Goal: Task Accomplishment & Management: Use online tool/utility

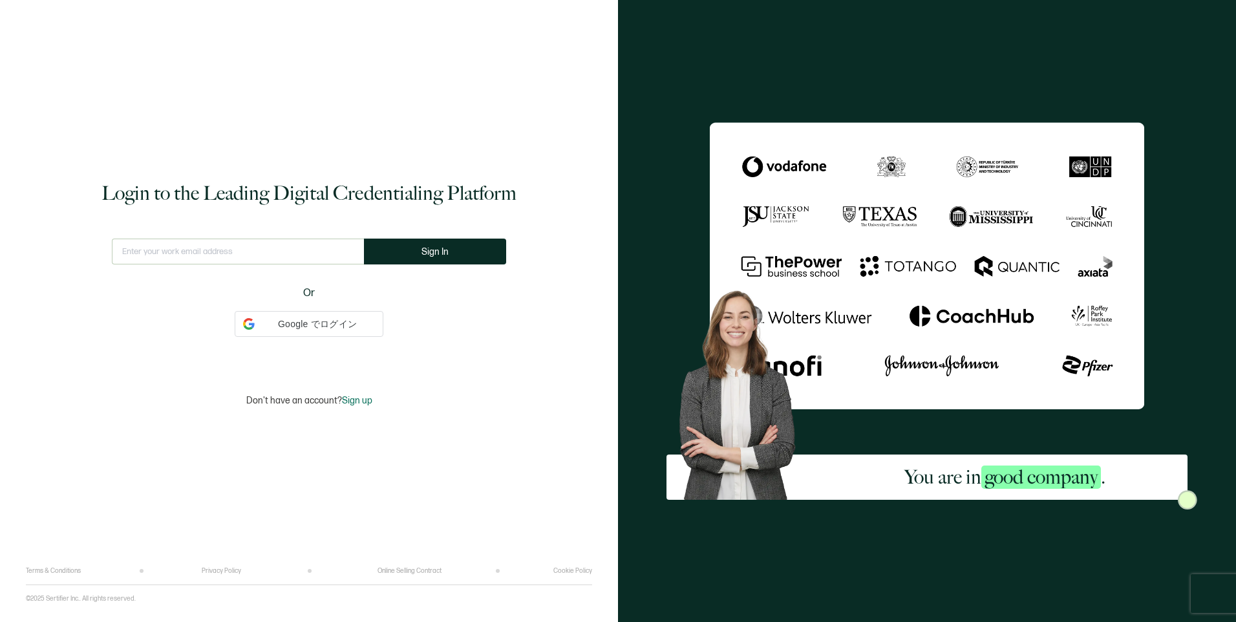
click at [270, 264] on input "text" at bounding box center [238, 251] width 252 height 26
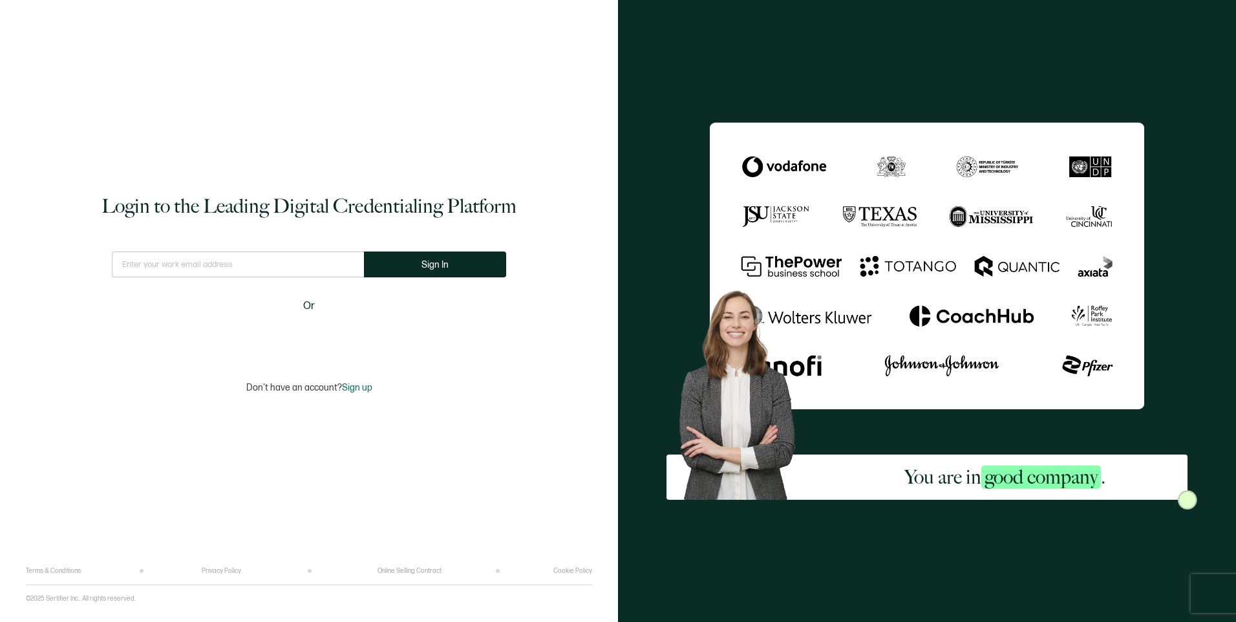
type input "[EMAIL_ADDRESS][DOMAIN_NAME]"
click at [426, 254] on button "Sign In" at bounding box center [440, 264] width 142 height 26
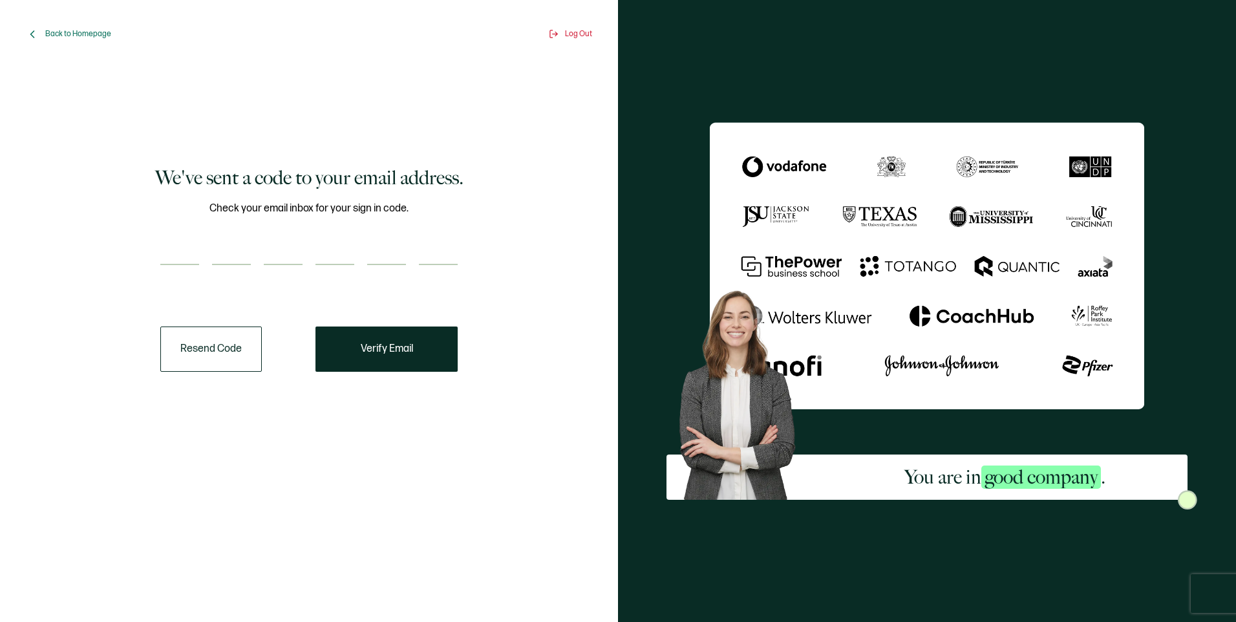
click at [204, 249] on div at bounding box center [308, 252] width 297 height 26
paste input "7"
type input "7"
type input "3"
type input "8"
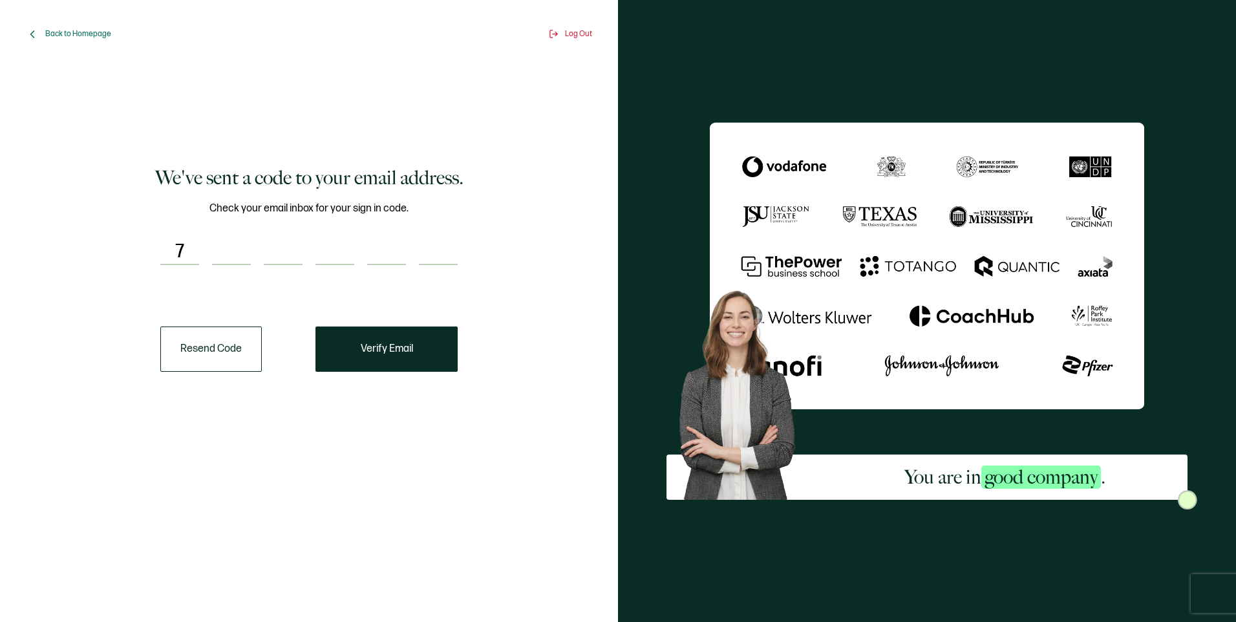
type input "9"
type input "1"
type input "0"
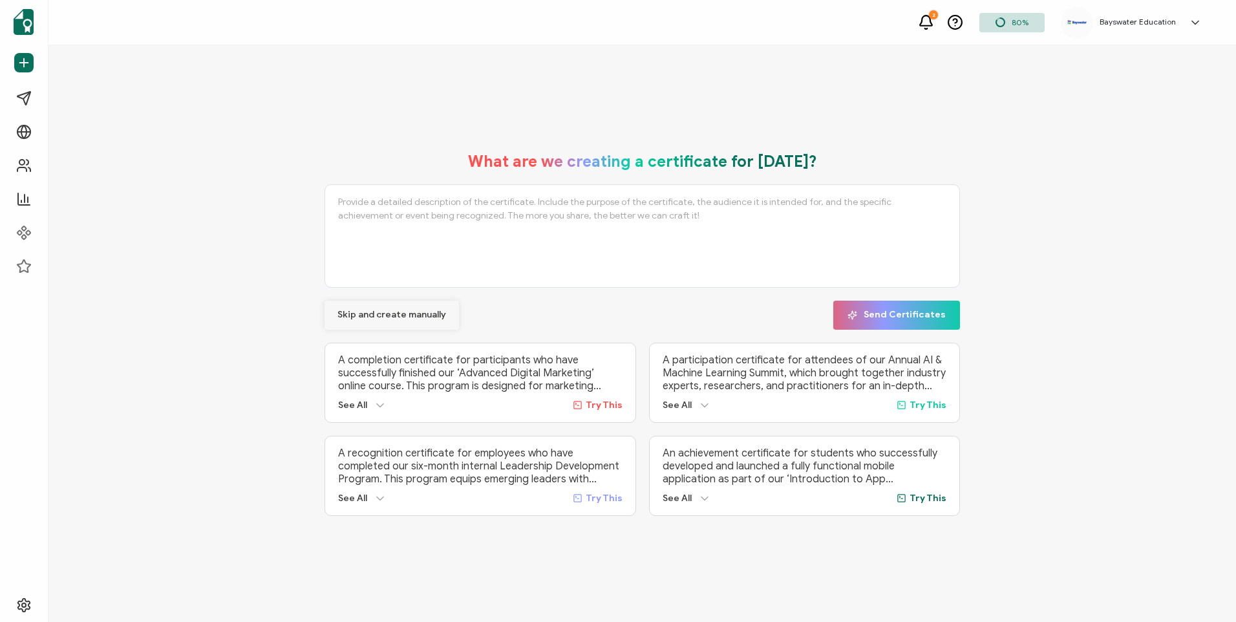
click at [417, 310] on span "Skip and create manually" at bounding box center [391, 314] width 109 height 9
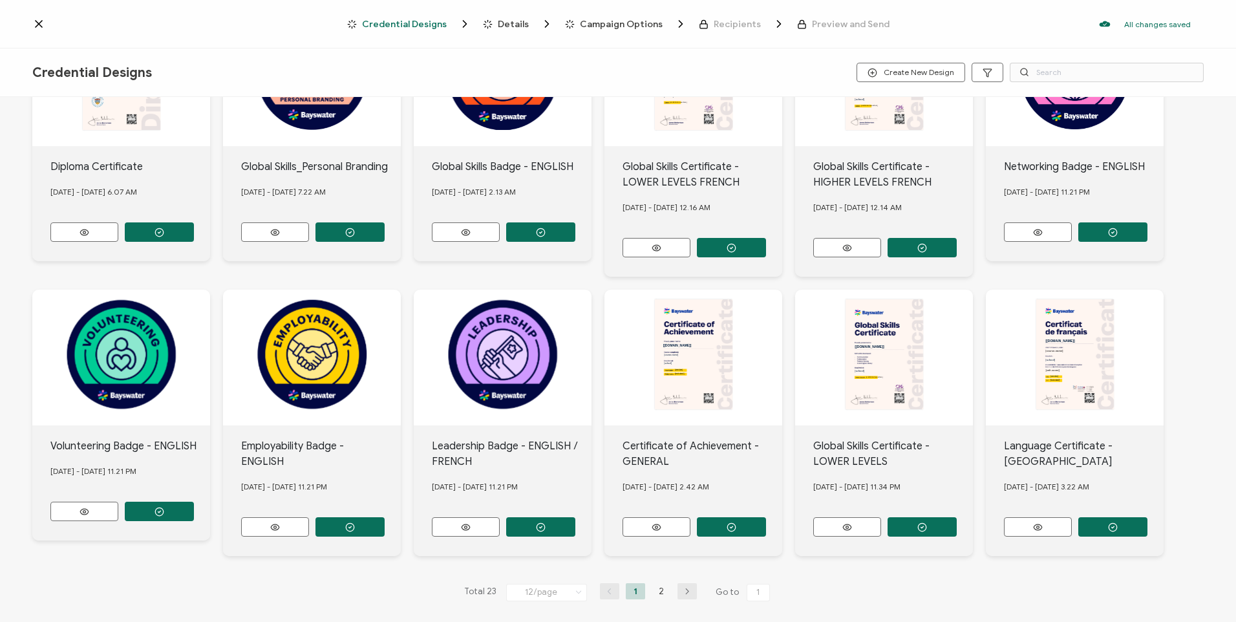
scroll to position [118, 0]
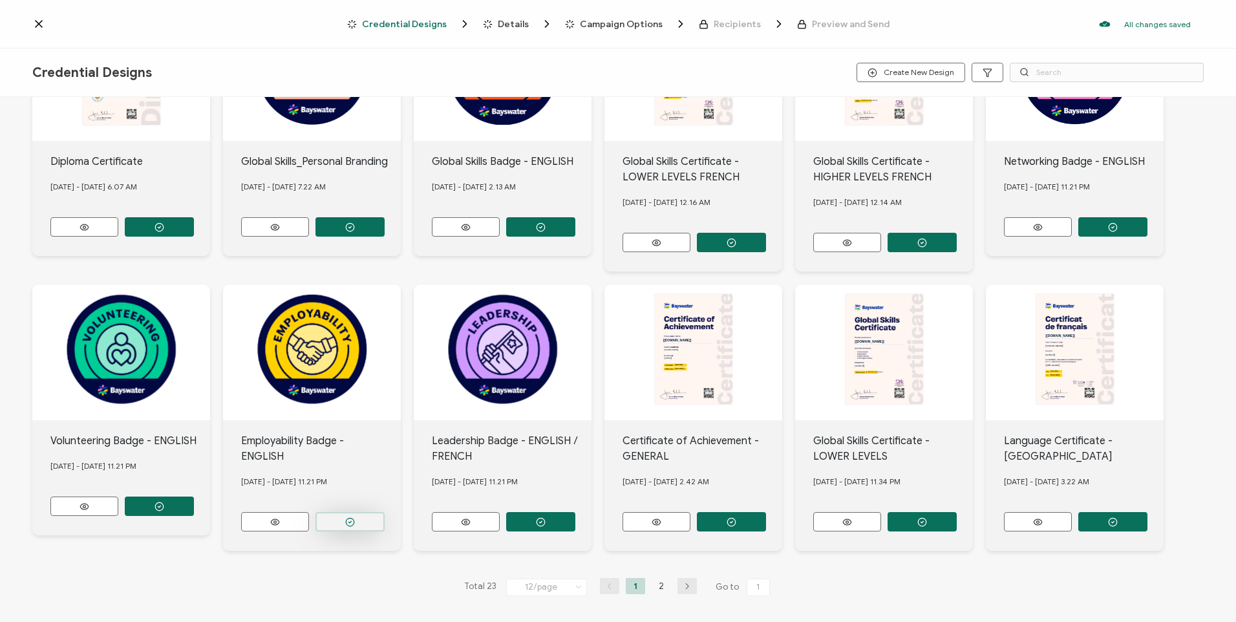
click at [355, 512] on button "button" at bounding box center [349, 521] width 69 height 19
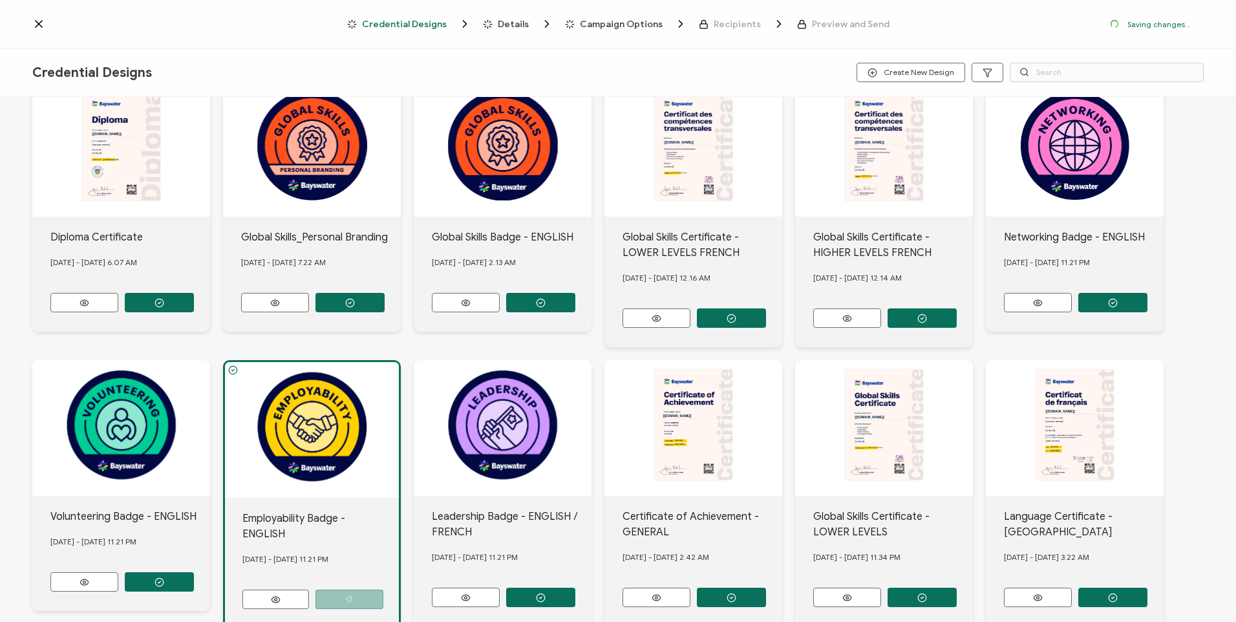
scroll to position [193, 0]
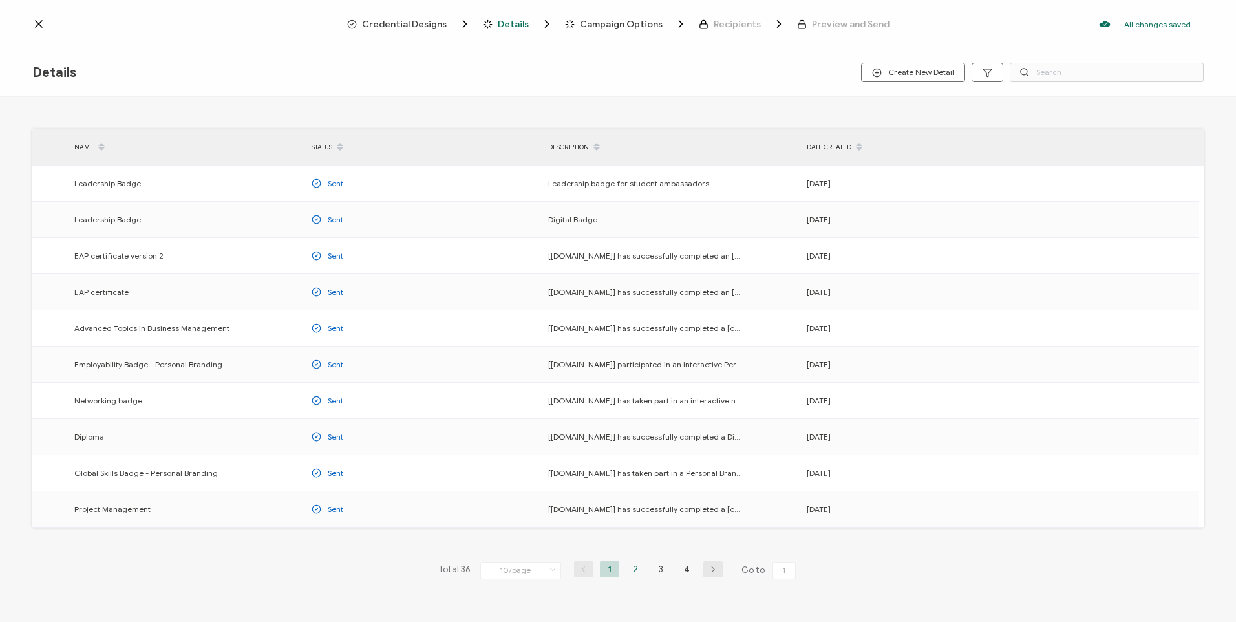
click at [637, 563] on li "2" at bounding box center [635, 569] width 19 height 16
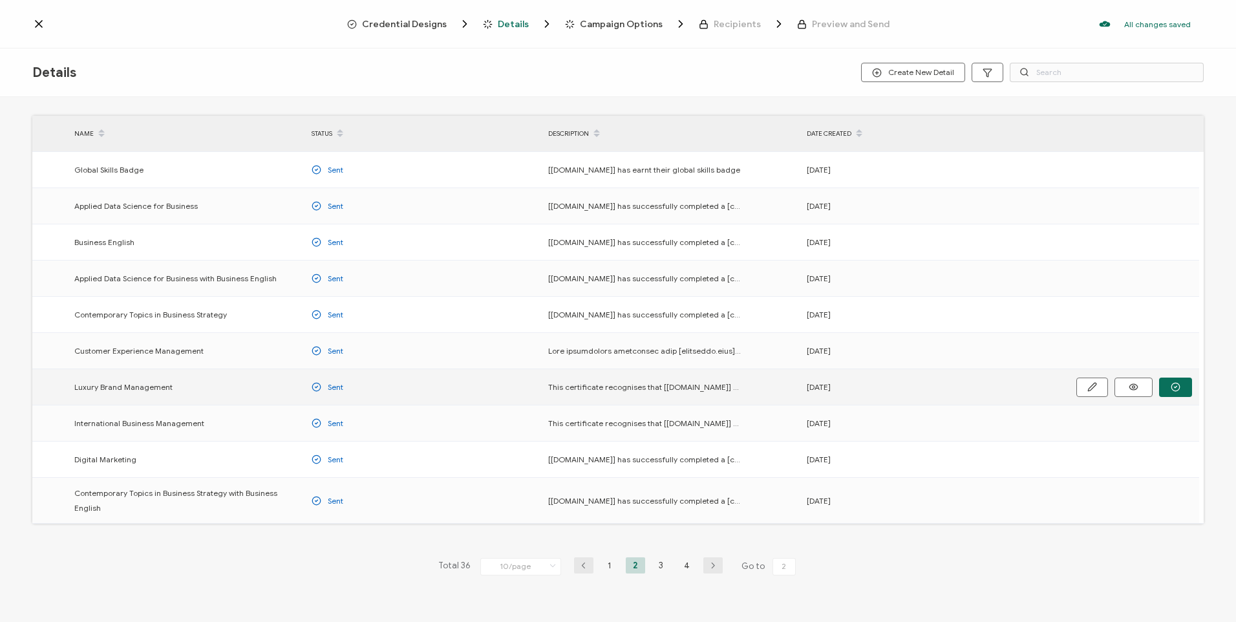
scroll to position [26, 0]
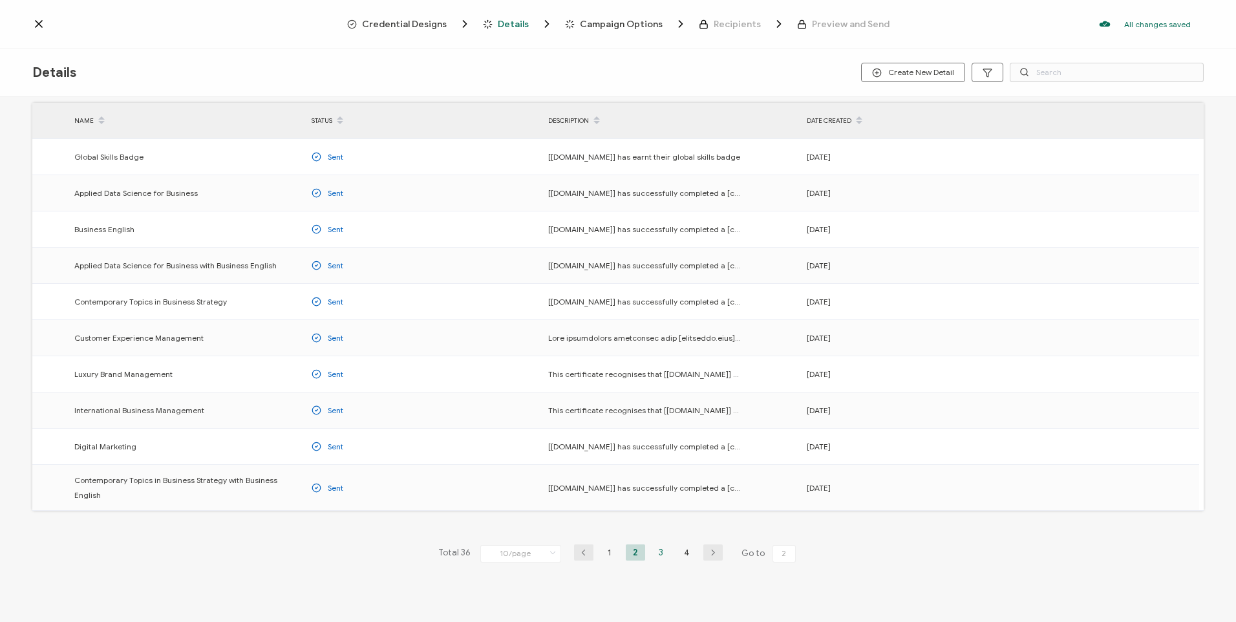
click at [656, 544] on li "3" at bounding box center [660, 552] width 19 height 16
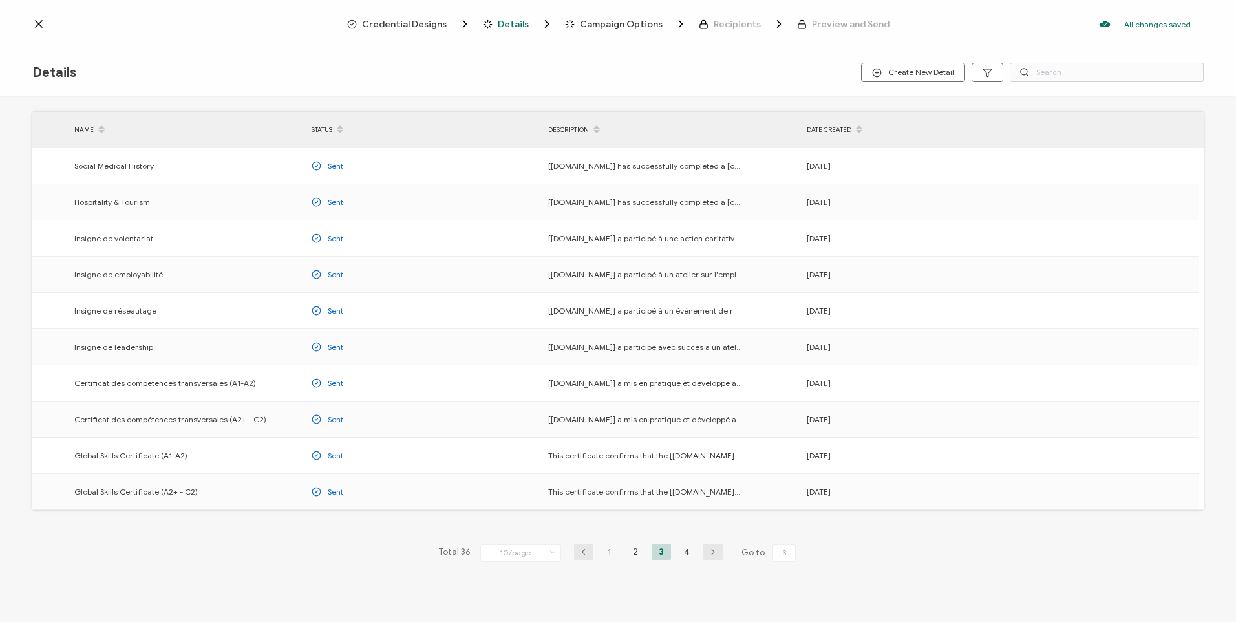
scroll to position [26, 0]
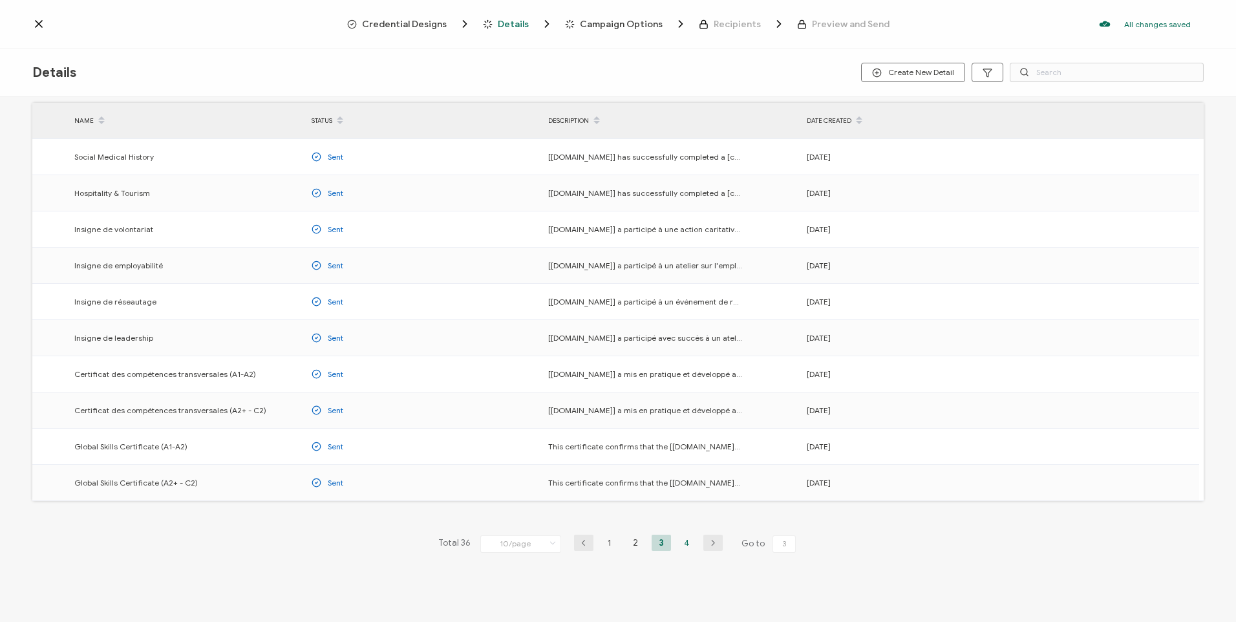
click at [680, 543] on li "4" at bounding box center [686, 542] width 19 height 16
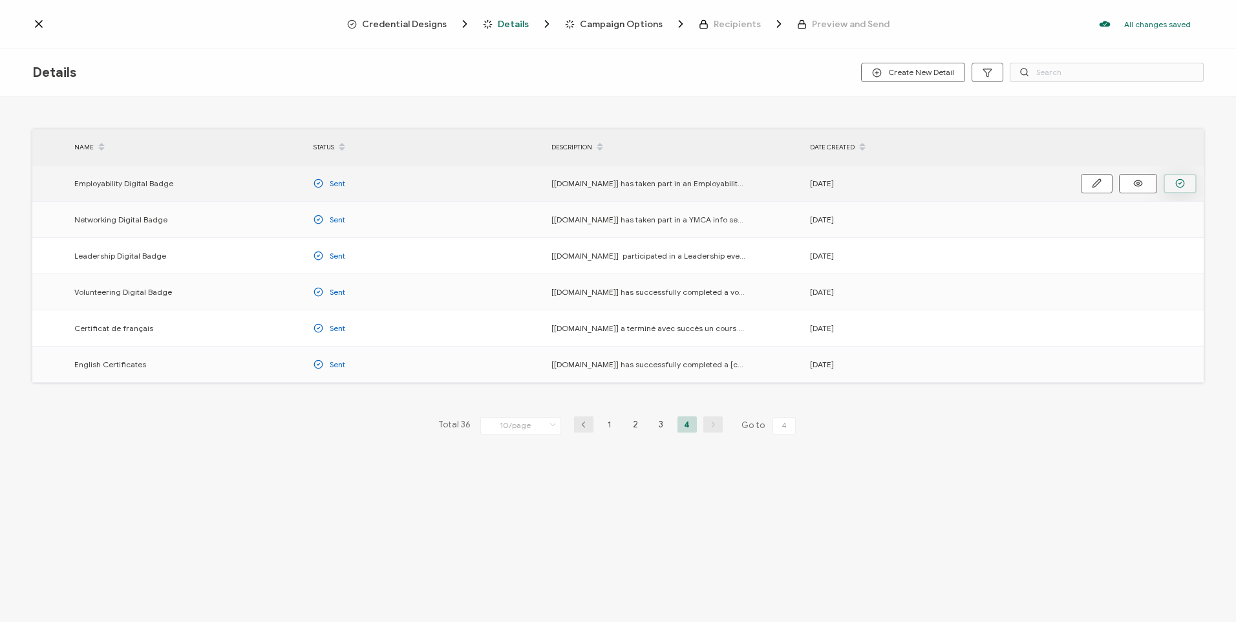
click at [1167, 182] on button "button" at bounding box center [1179, 183] width 33 height 19
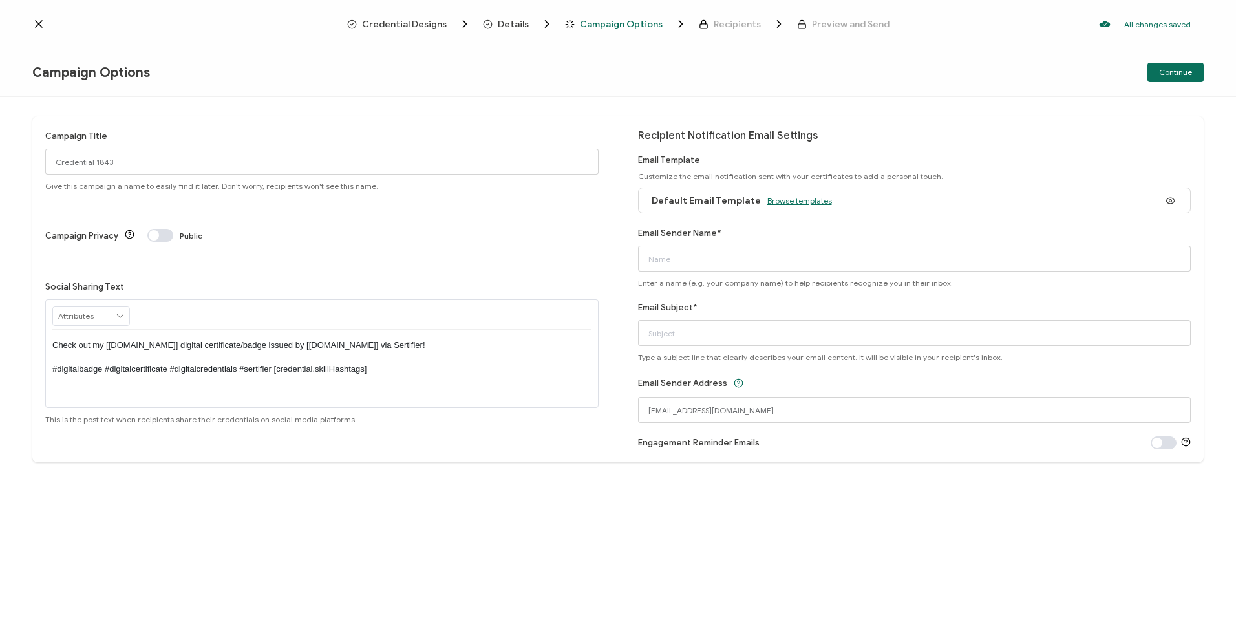
click at [771, 205] on span "Browse templates" at bounding box center [799, 201] width 65 height 10
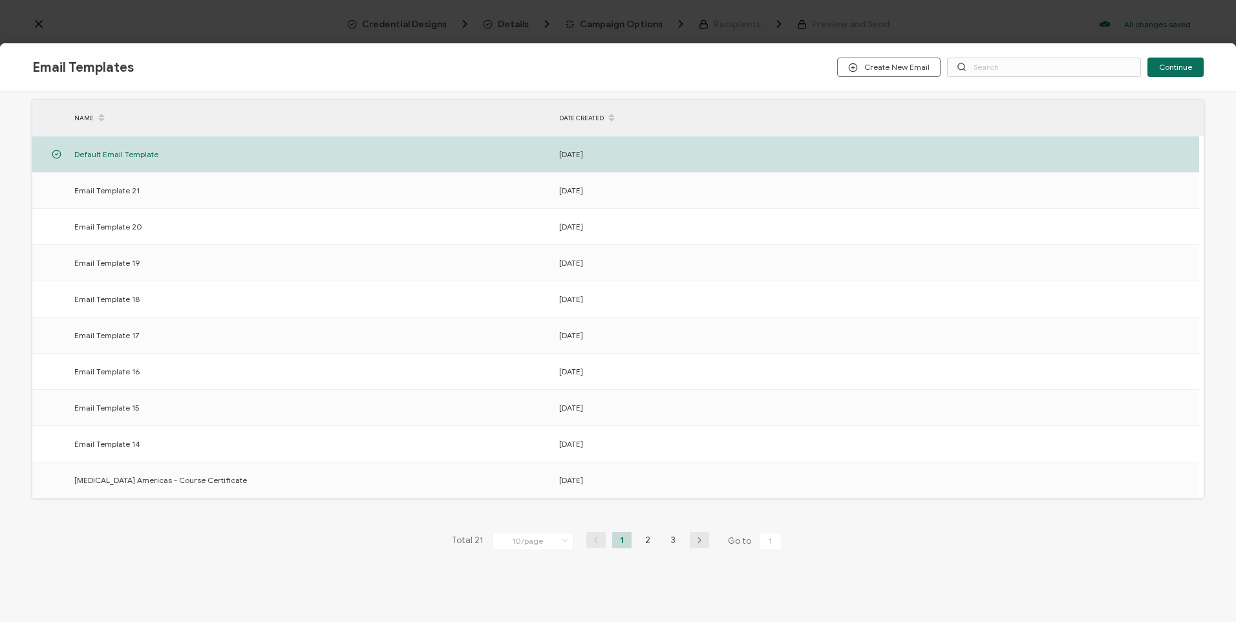
scroll to position [68, 0]
click at [665, 543] on li "3" at bounding box center [673, 539] width 19 height 16
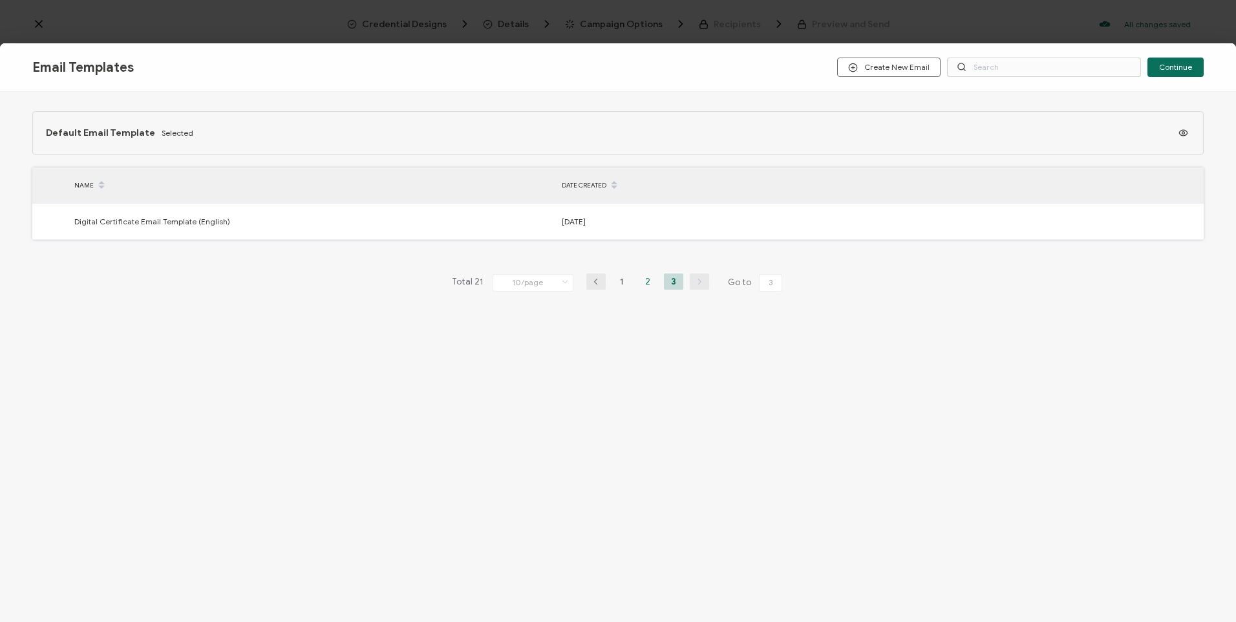
click at [652, 282] on li "2" at bounding box center [647, 281] width 19 height 16
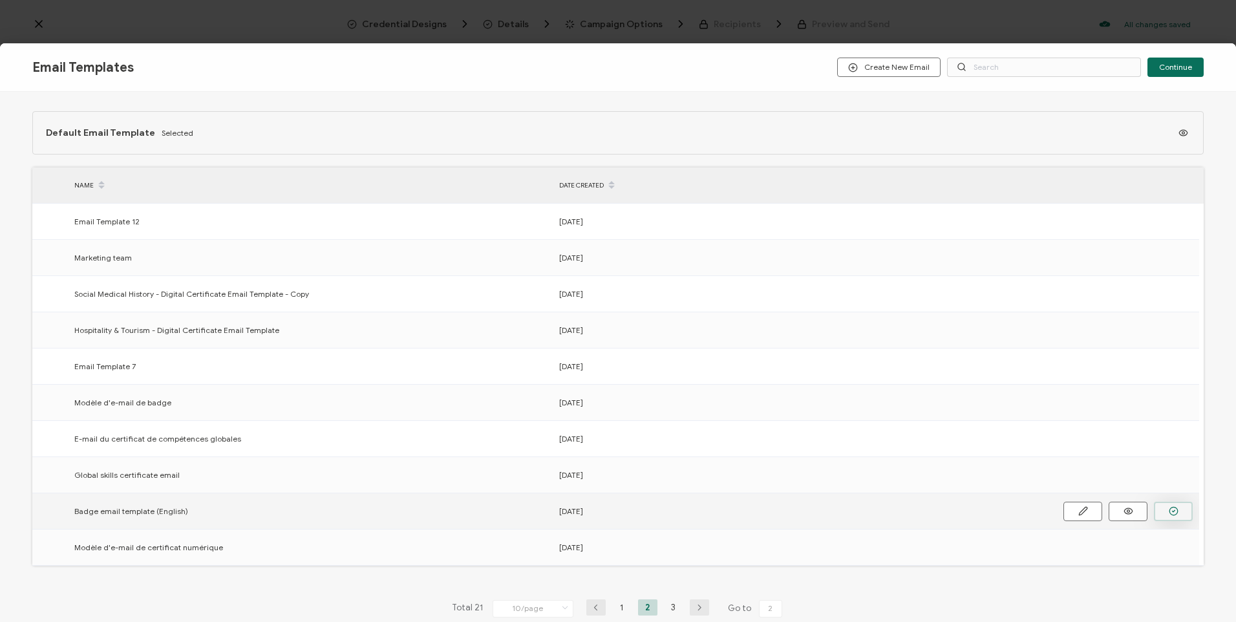
click at [1187, 512] on button "button" at bounding box center [1172, 510] width 39 height 19
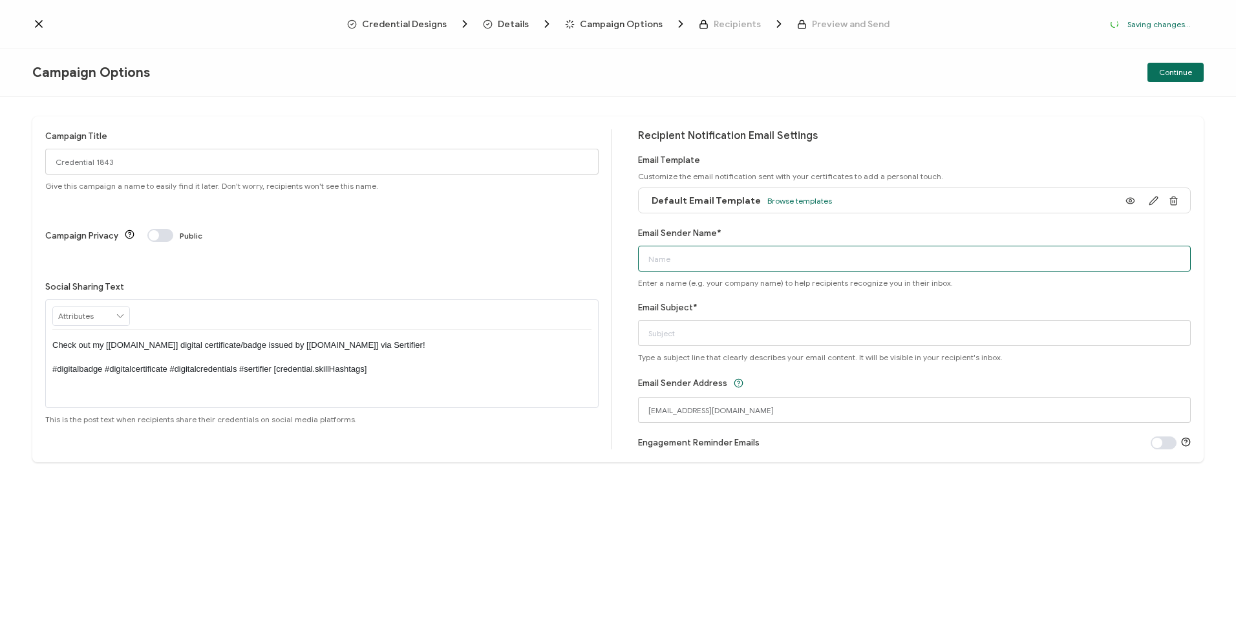
click at [761, 249] on input "Email Sender Name*" at bounding box center [914, 259] width 553 height 26
click at [691, 253] on input "Email Sender Name*" at bounding box center [914, 259] width 553 height 26
type input "[EMAIL_ADDRESS][DOMAIN_NAME]"
drag, startPoint x: 789, startPoint y: 332, endPoint x: 714, endPoint y: 342, distance: 75.6
click at [714, 342] on input "You have earned a volunteer badge" at bounding box center [914, 333] width 553 height 26
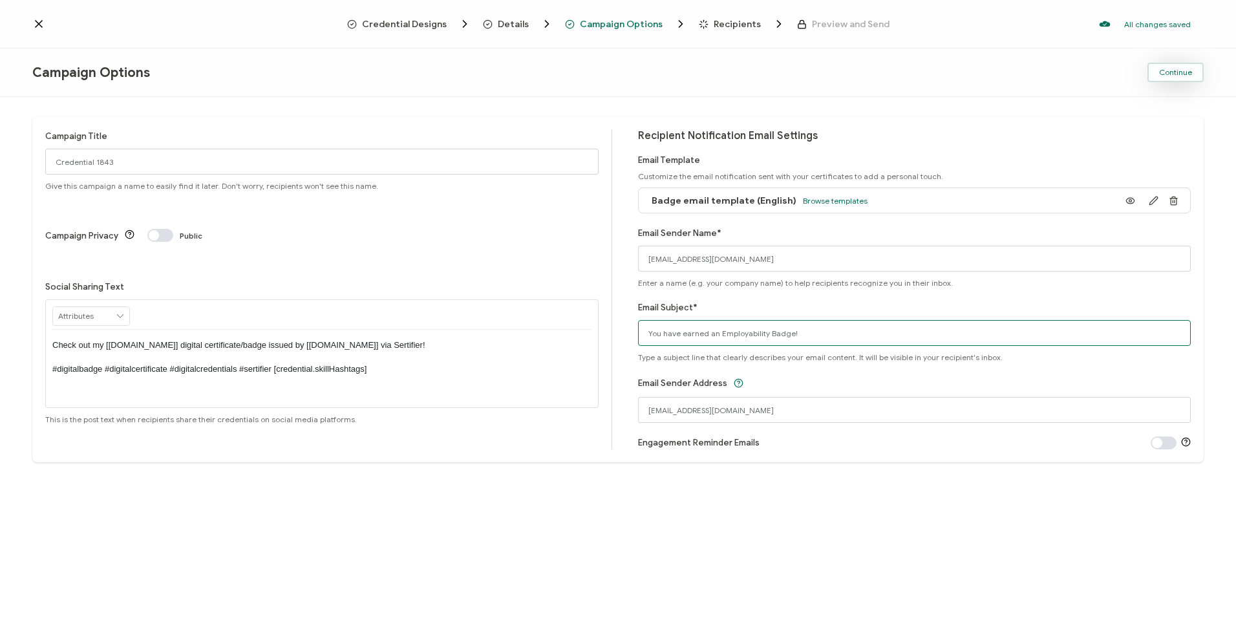
type input "You have earned an Employability Badge!"
click at [1187, 76] on span "Continue" at bounding box center [1175, 72] width 33 height 8
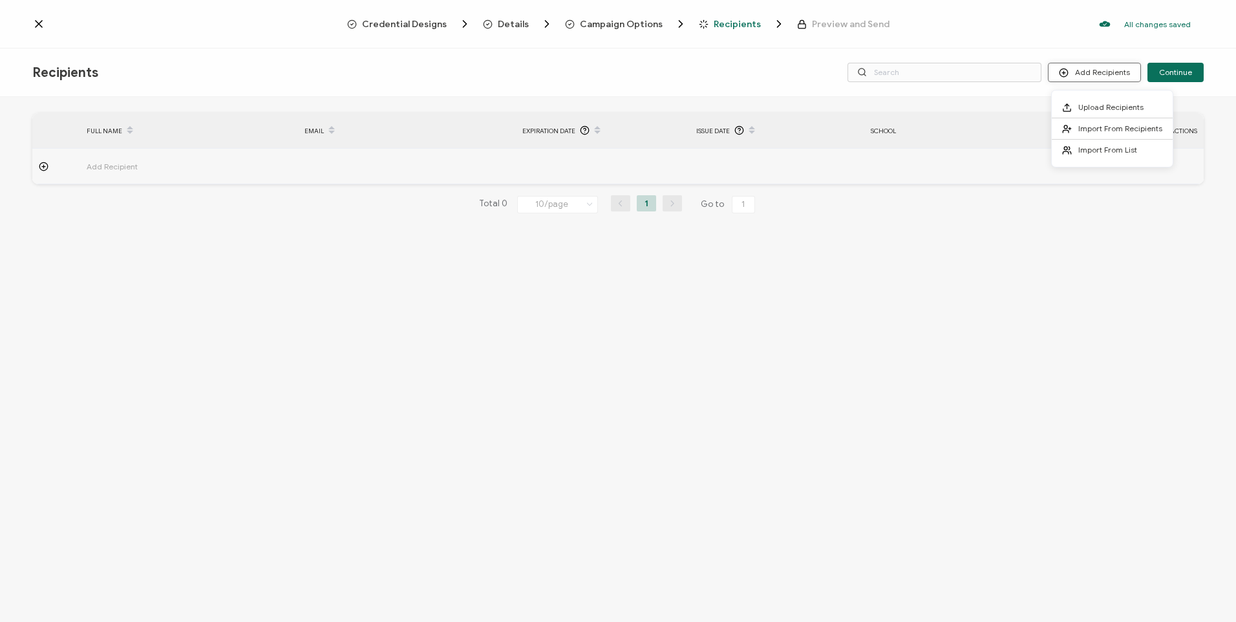
click at [1087, 76] on button "Add Recipients" at bounding box center [1093, 72] width 93 height 19
click at [1071, 80] on button "Add Recipients" at bounding box center [1093, 72] width 93 height 19
click at [1141, 114] on li "Upload Recipients" at bounding box center [1111, 107] width 121 height 21
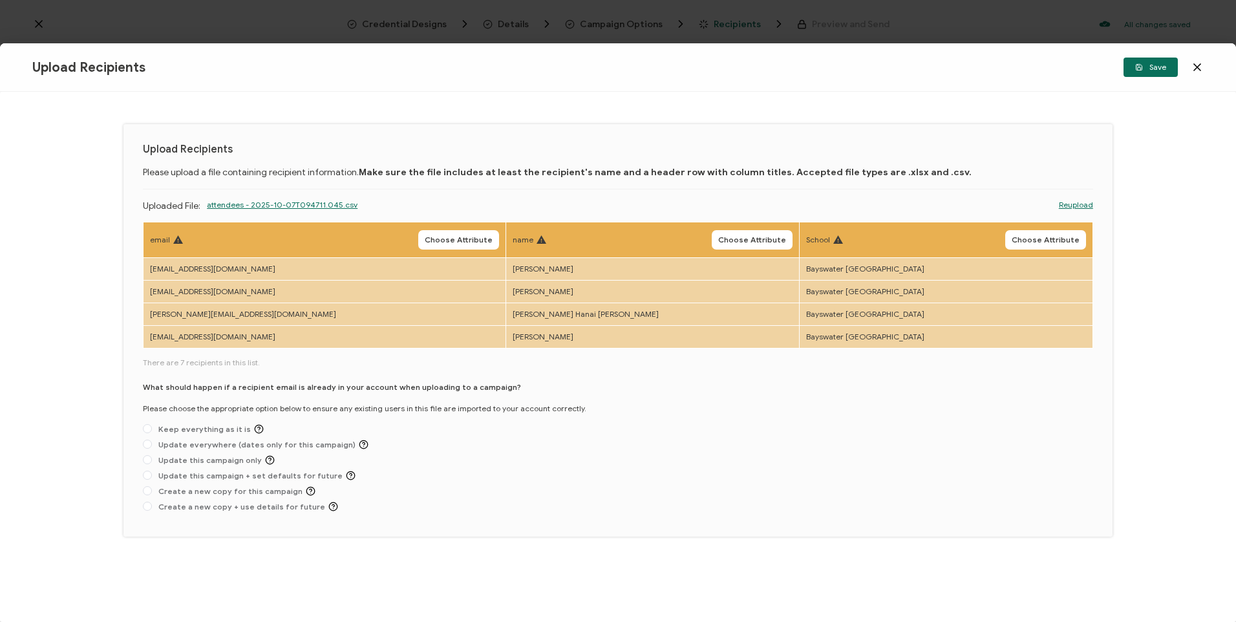
click at [425, 238] on span "Choose Attribute" at bounding box center [459, 240] width 68 height 8
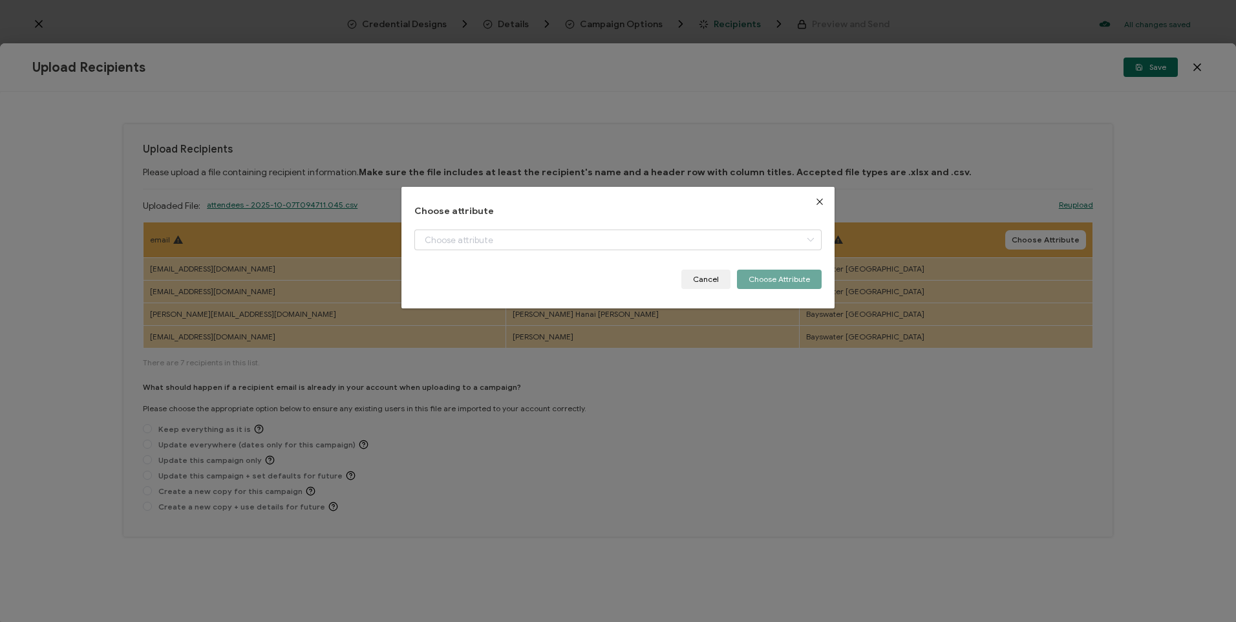
click at [498, 225] on div "Choose attribute + Add New Attribute Full Name E-mail Issue Date Expiration Dat…" at bounding box center [617, 247] width 406 height 83
click at [499, 240] on input "dialog" at bounding box center [617, 239] width 406 height 21
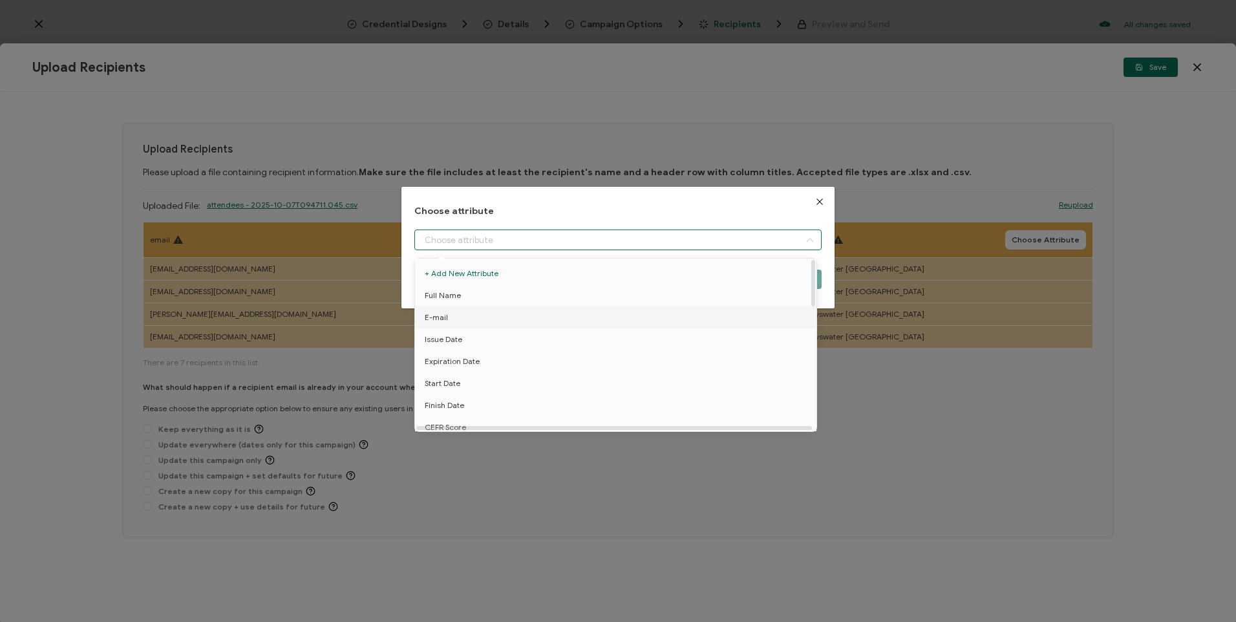
click at [465, 316] on li "E-mail" at bounding box center [618, 317] width 412 height 22
type input "E-mail"
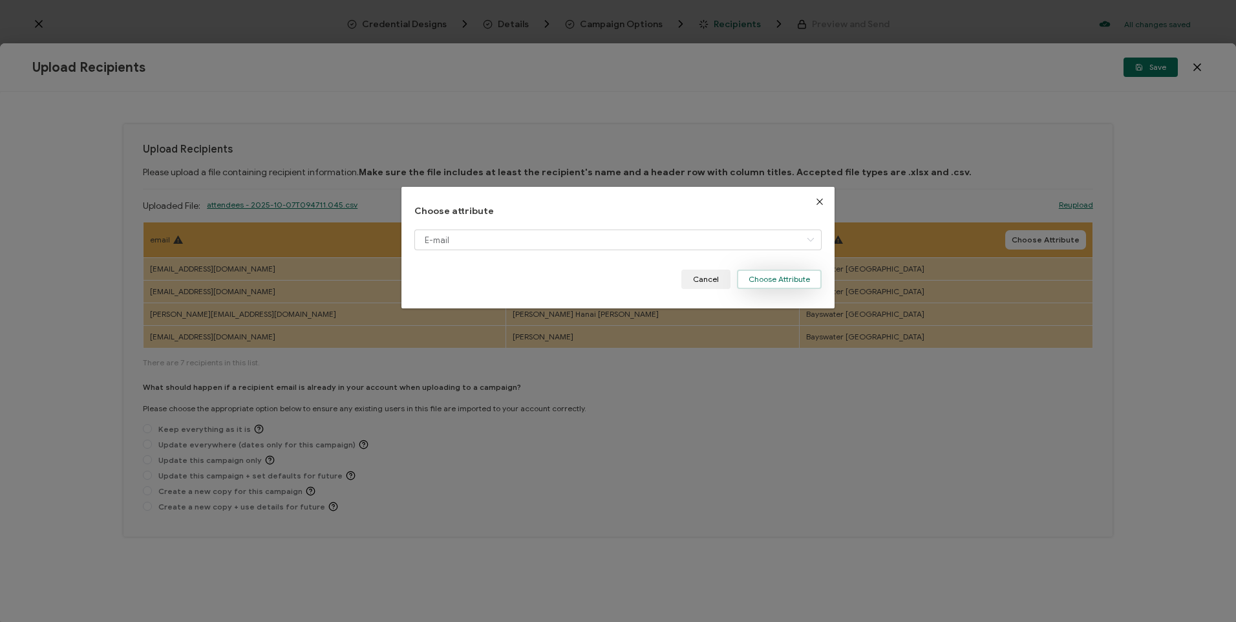
click at [790, 273] on button "Choose Attribute" at bounding box center [779, 278] width 85 height 19
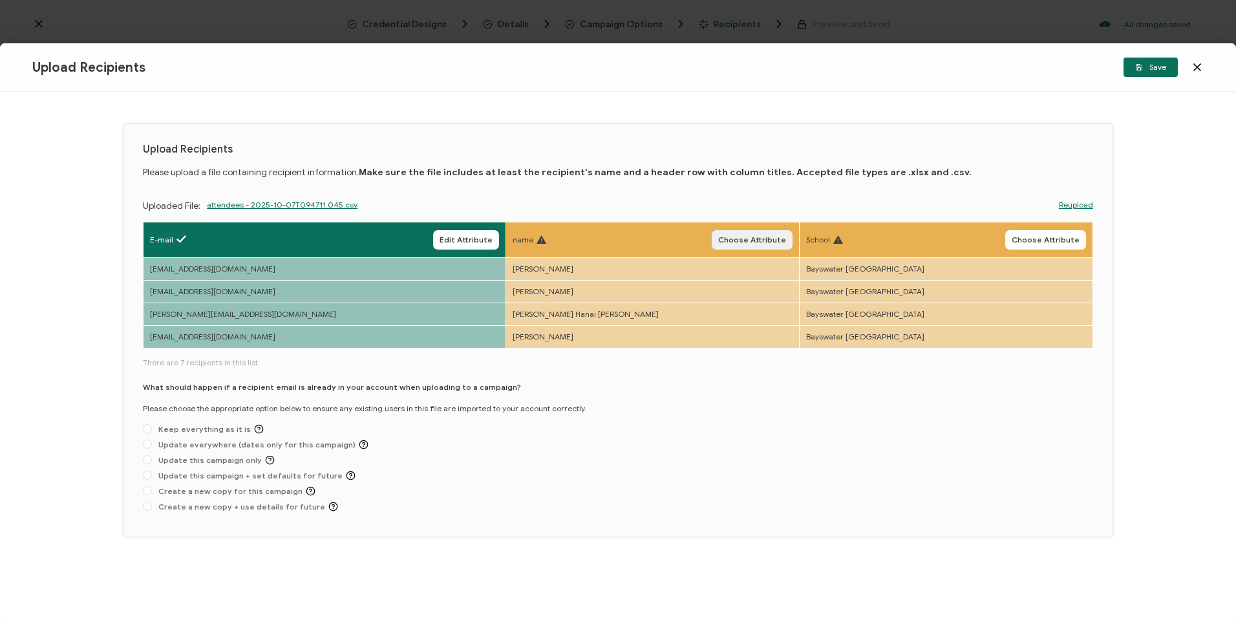
click at [724, 240] on span "Choose Attribute" at bounding box center [752, 240] width 68 height 8
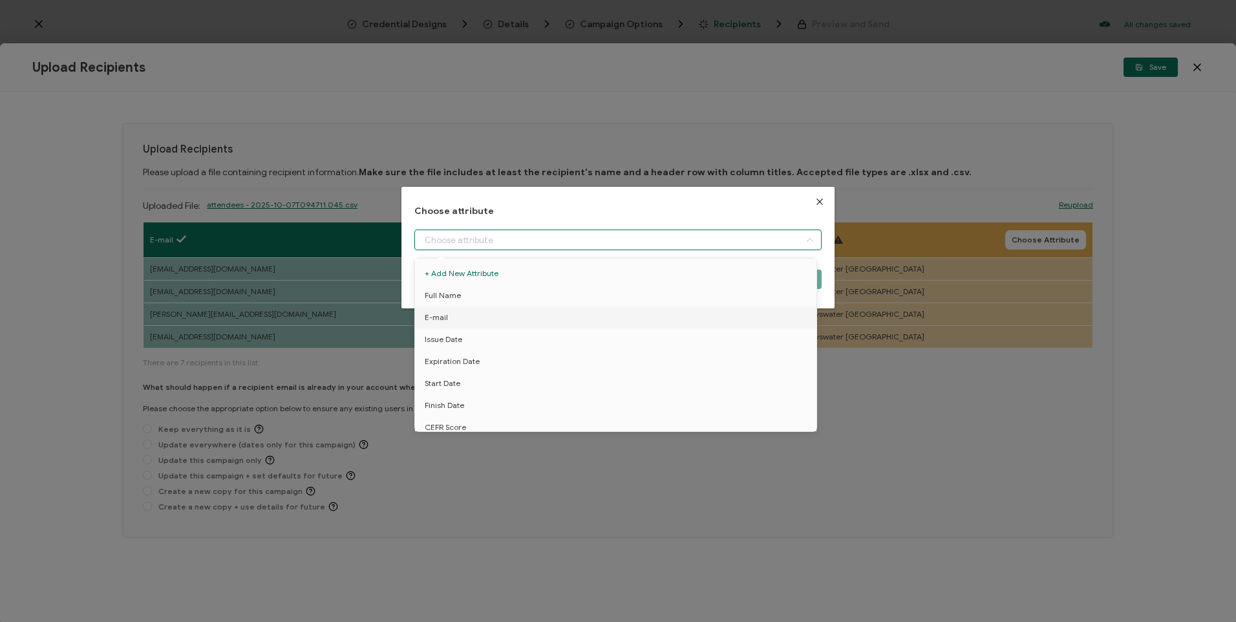
click at [635, 249] on input "dialog" at bounding box center [617, 239] width 406 height 21
click at [493, 306] on li "E-mail" at bounding box center [618, 317] width 412 height 22
click at [655, 300] on li "Full Name" at bounding box center [618, 295] width 412 height 22
type input "Full Name"
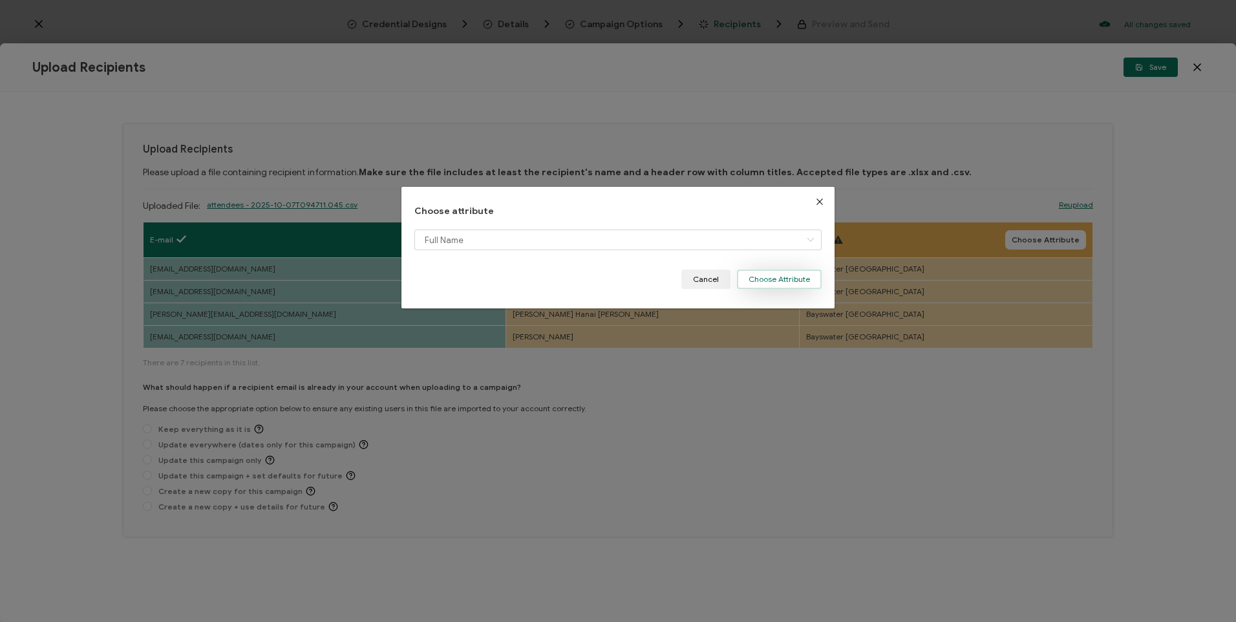
click at [795, 271] on button "Choose Attribute" at bounding box center [779, 278] width 85 height 19
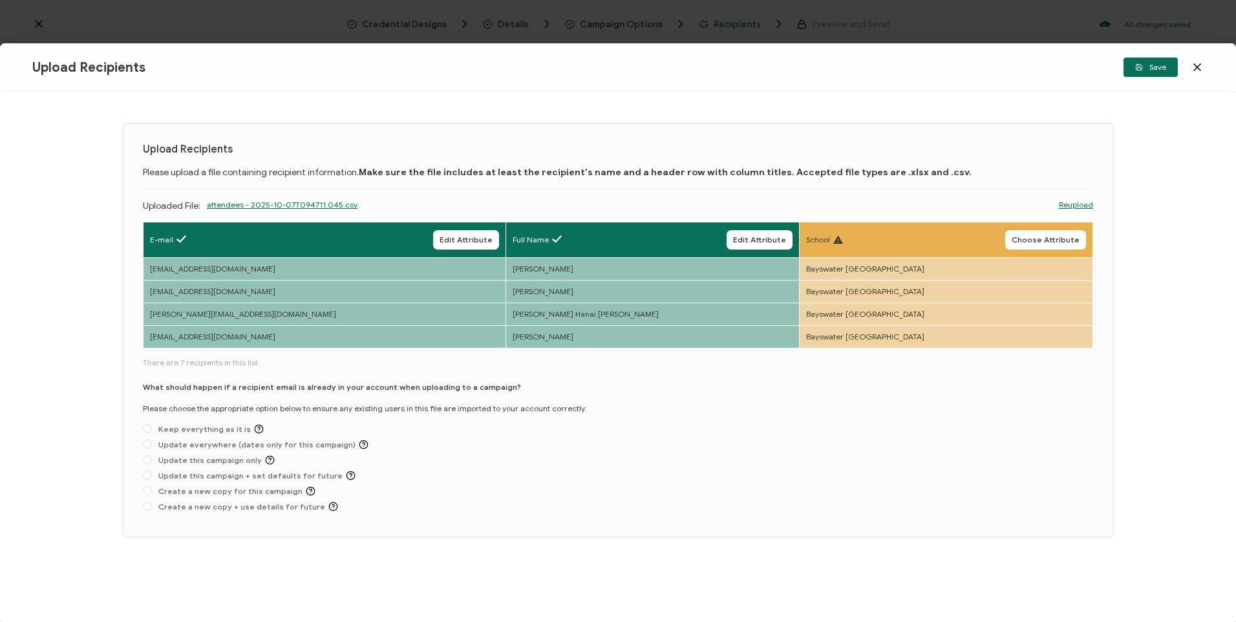
click at [1053, 233] on button "Choose Attribute" at bounding box center [1045, 239] width 81 height 19
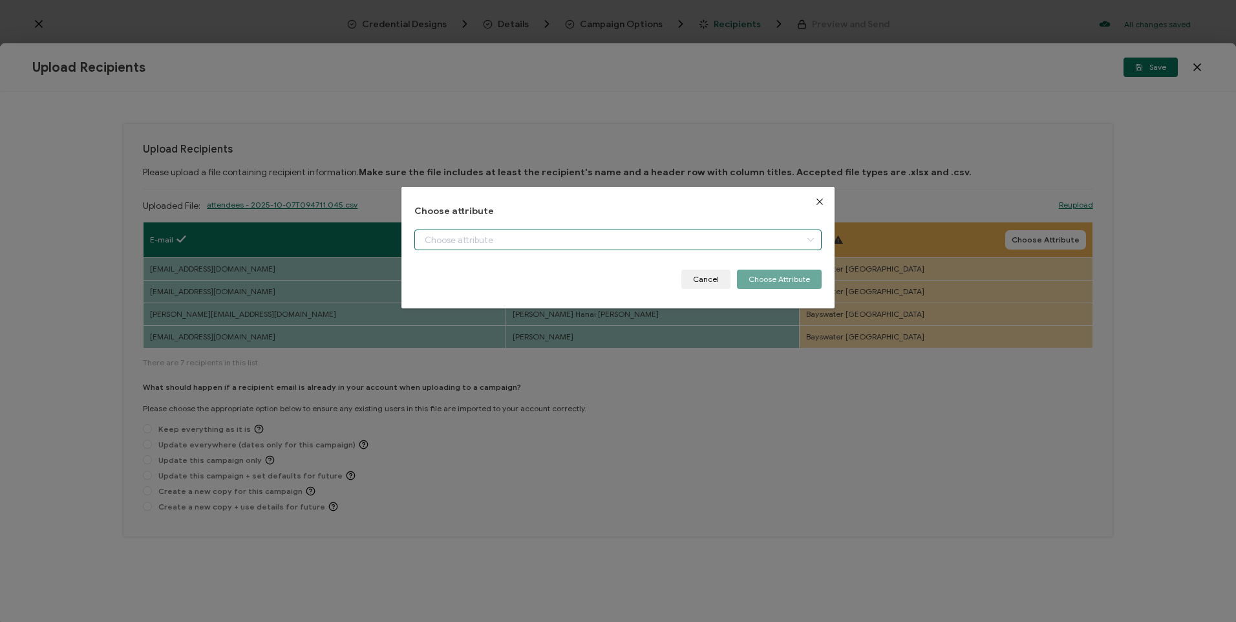
drag, startPoint x: 672, startPoint y: 237, endPoint x: 587, endPoint y: 300, distance: 106.2
click at [671, 238] on input "dialog" at bounding box center [617, 239] width 406 height 21
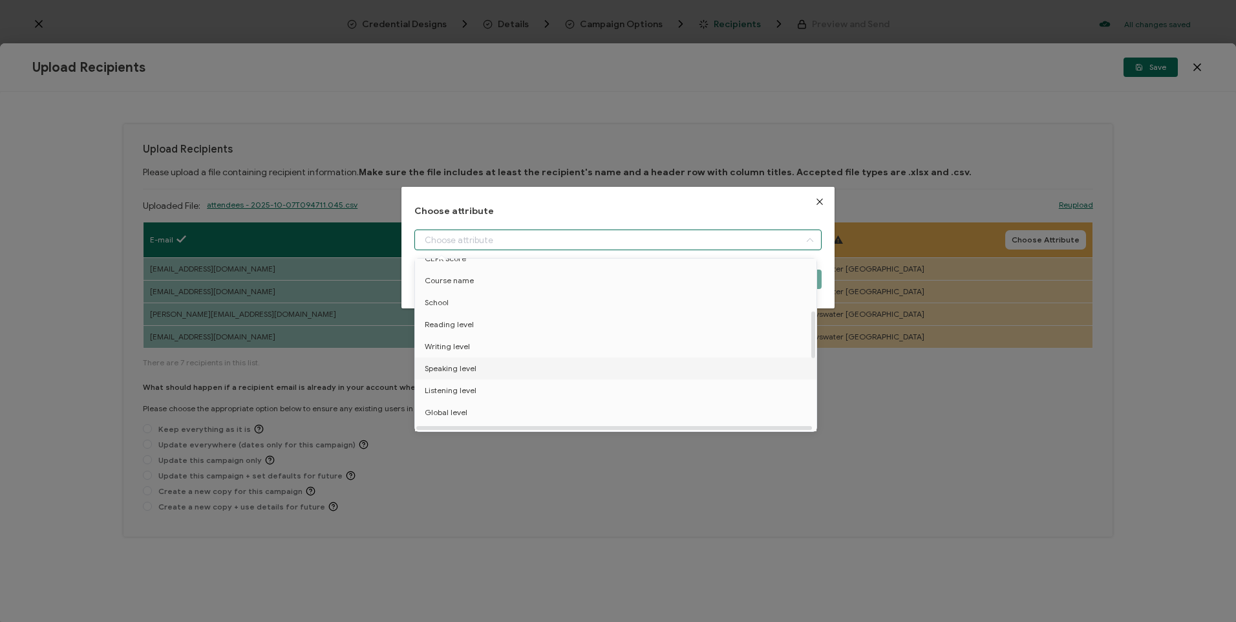
scroll to position [194, 0]
click at [472, 284] on li "School" at bounding box center [618, 277] width 412 height 22
type input "School"
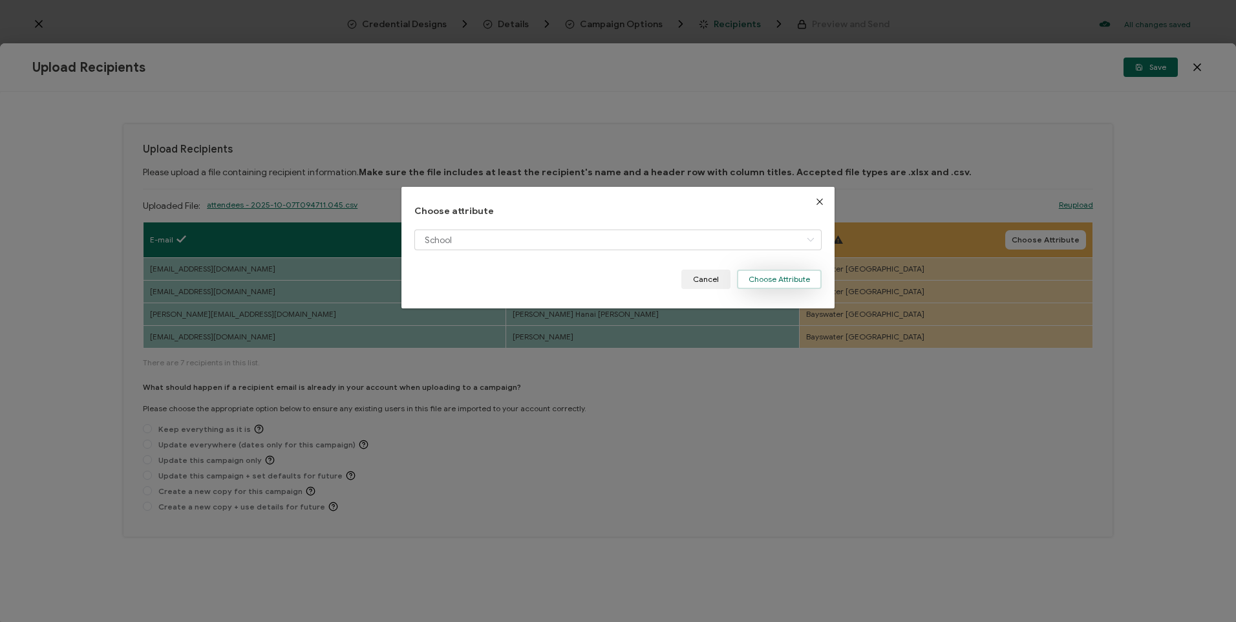
click at [809, 277] on button "Choose Attribute" at bounding box center [779, 278] width 85 height 19
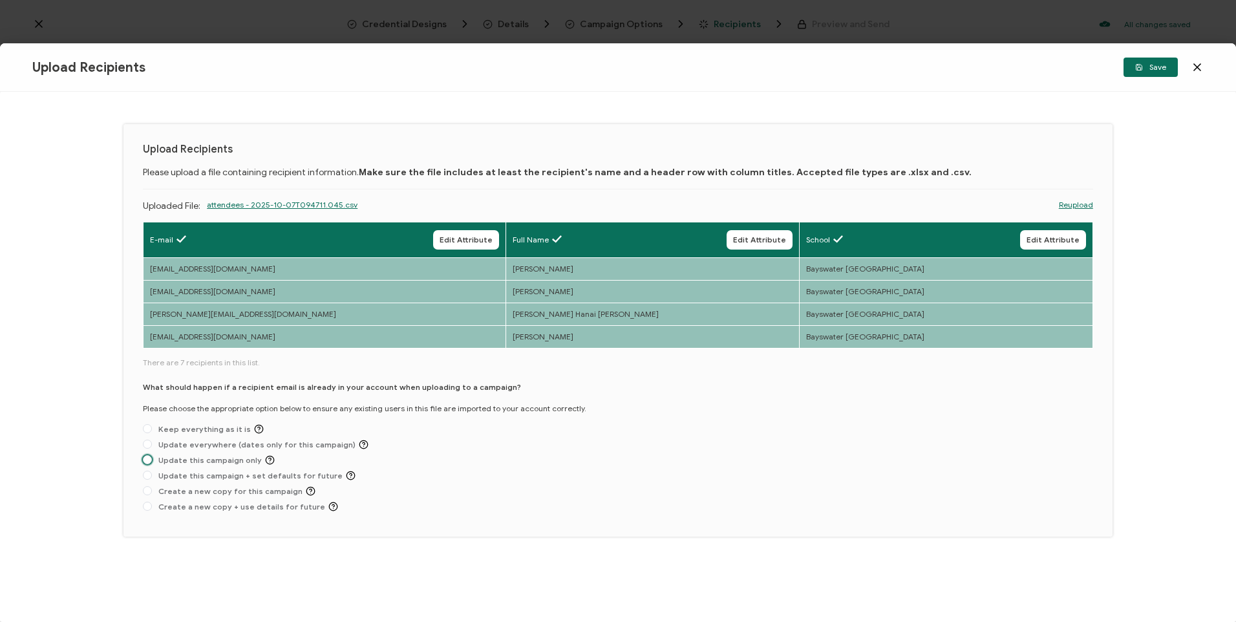
click at [156, 460] on span "Update this campaign only" at bounding box center [213, 460] width 123 height 10
click at [152, 460] on input "Update this campaign only" at bounding box center [147, 460] width 9 height 10
radio input "true"
click at [1159, 65] on span "Save" at bounding box center [1150, 67] width 31 height 8
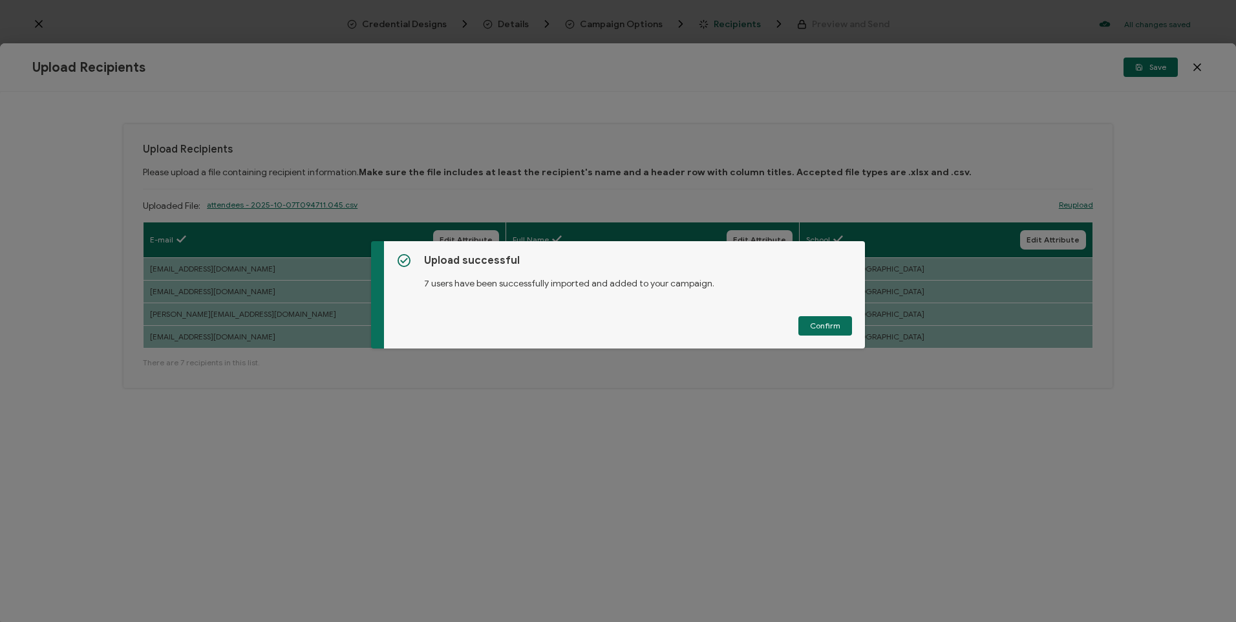
click at [806, 332] on button "Confirm" at bounding box center [825, 325] width 54 height 19
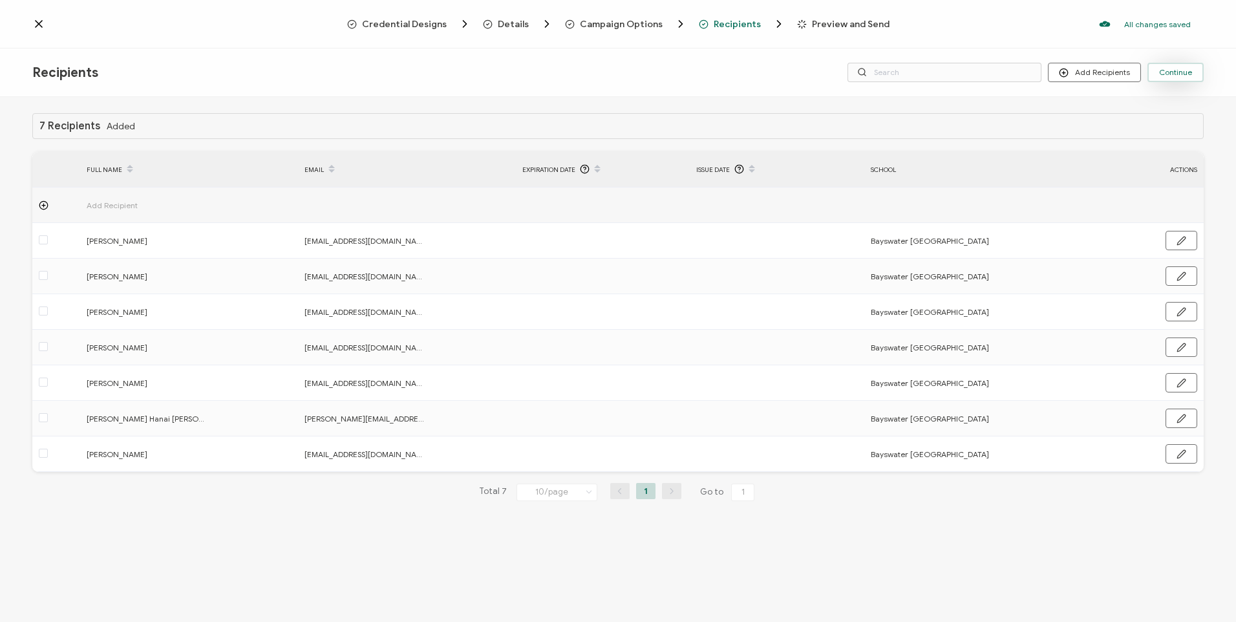
click at [1173, 76] on span "Continue" at bounding box center [1175, 72] width 33 height 8
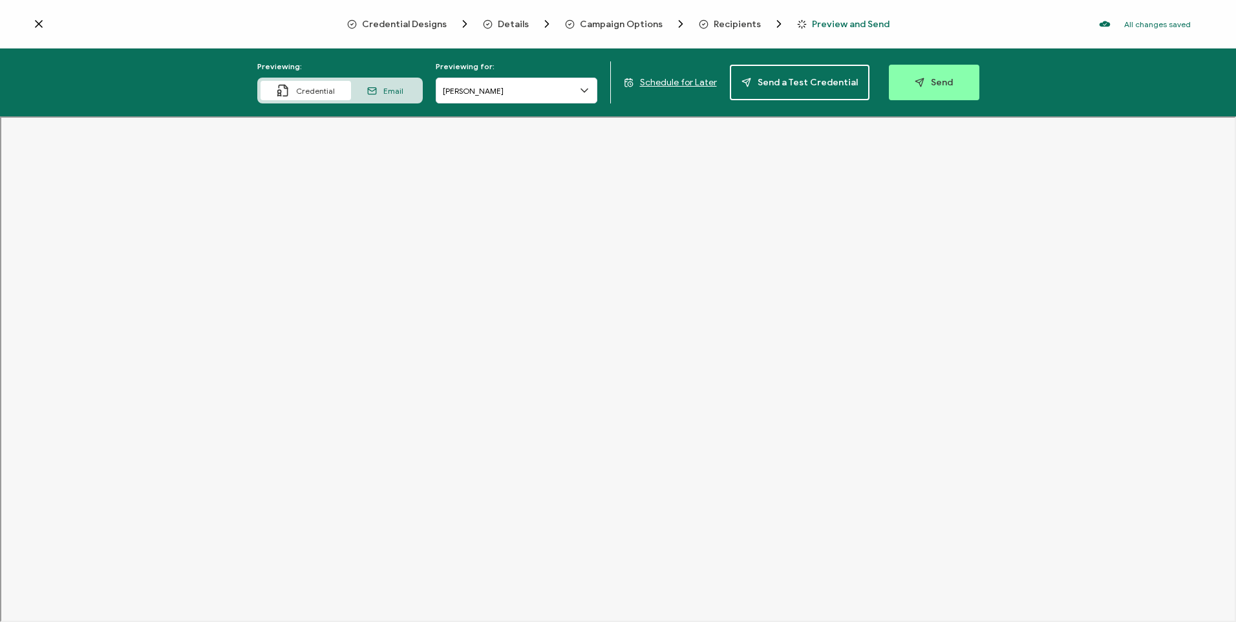
drag, startPoint x: 942, startPoint y: 89, endPoint x: 943, endPoint y: 81, distance: 7.8
click at [943, 82] on button "Send" at bounding box center [934, 83] width 90 height 36
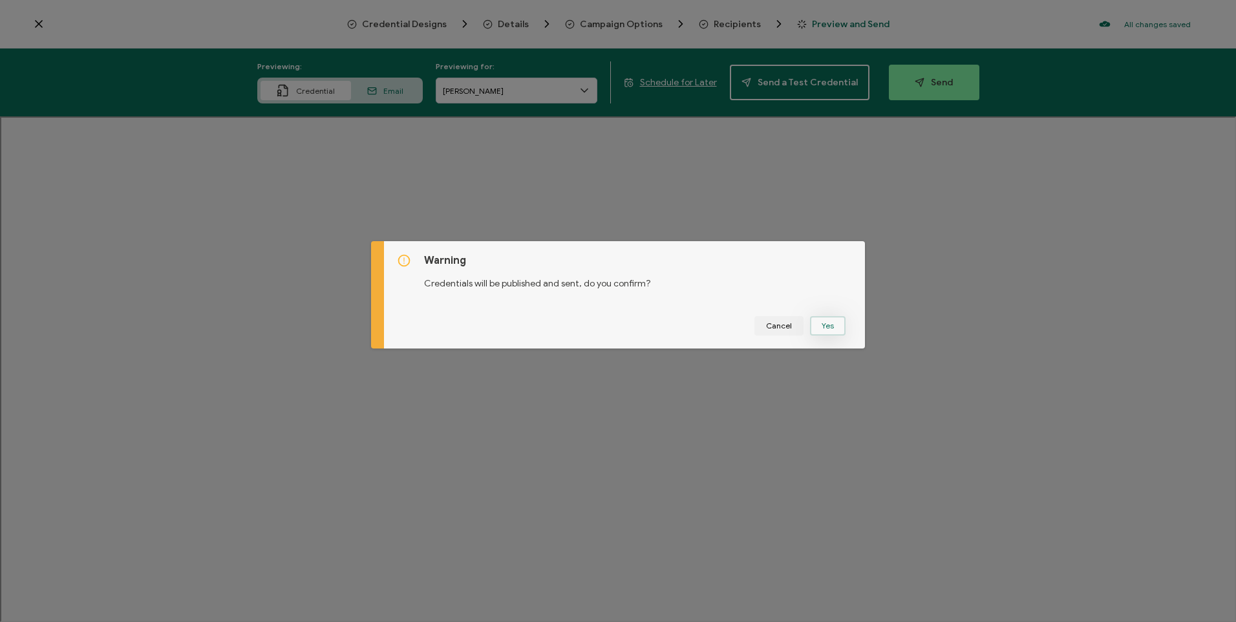
click at [836, 322] on button "Yes" at bounding box center [828, 325] width 36 height 19
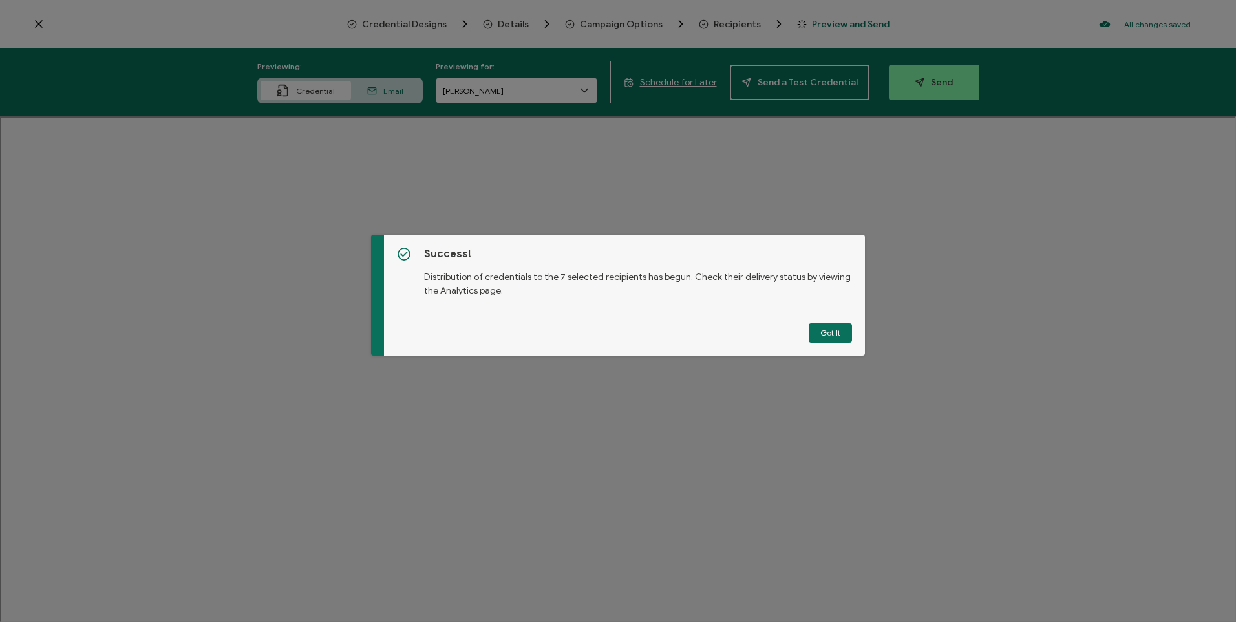
click at [839, 336] on button "Got It" at bounding box center [829, 332] width 43 height 19
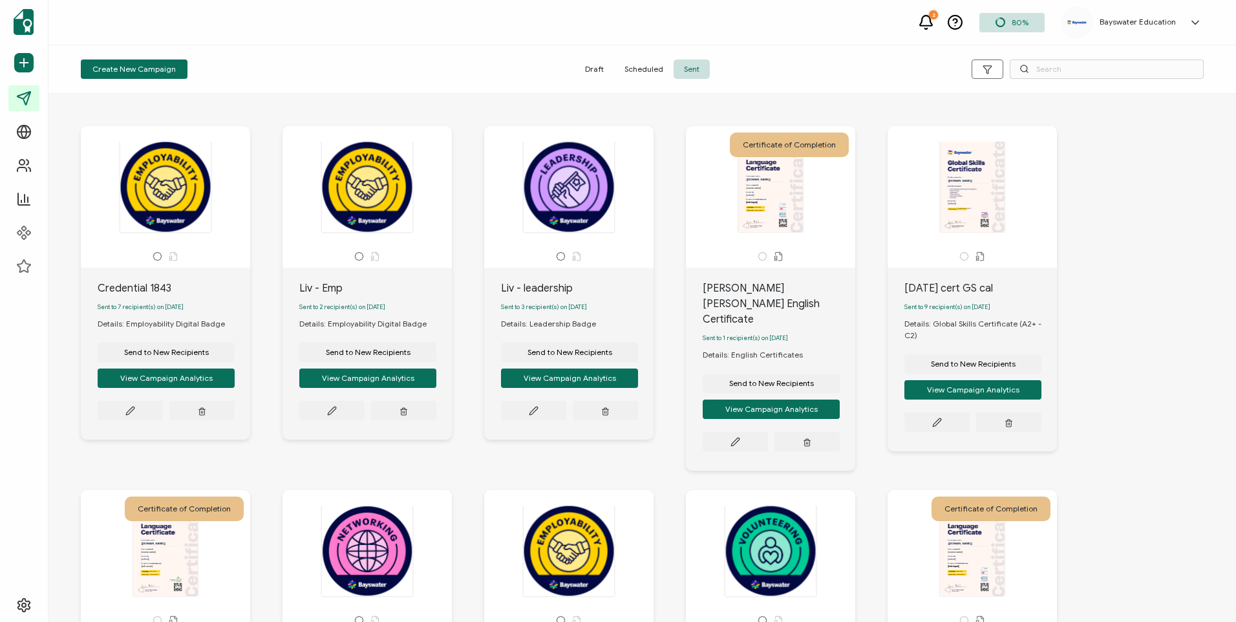
click at [921, 21] on icon at bounding box center [926, 22] width 16 height 16
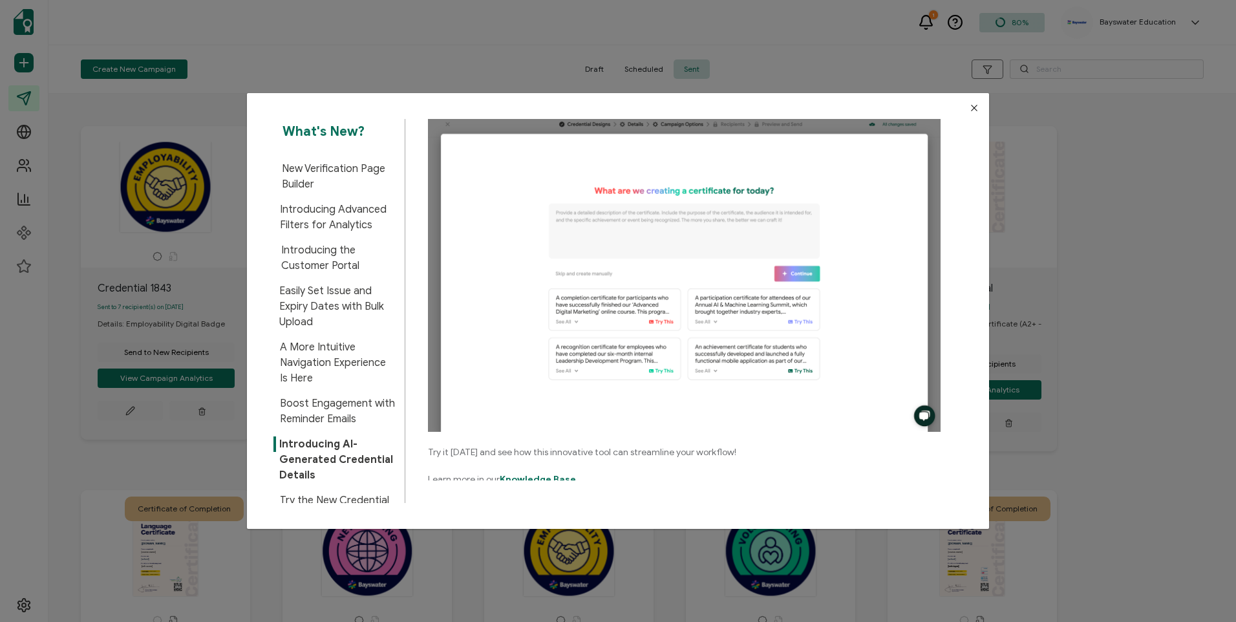
scroll to position [295, 0]
click at [971, 105] on icon "Close" at bounding box center [974, 108] width 10 height 10
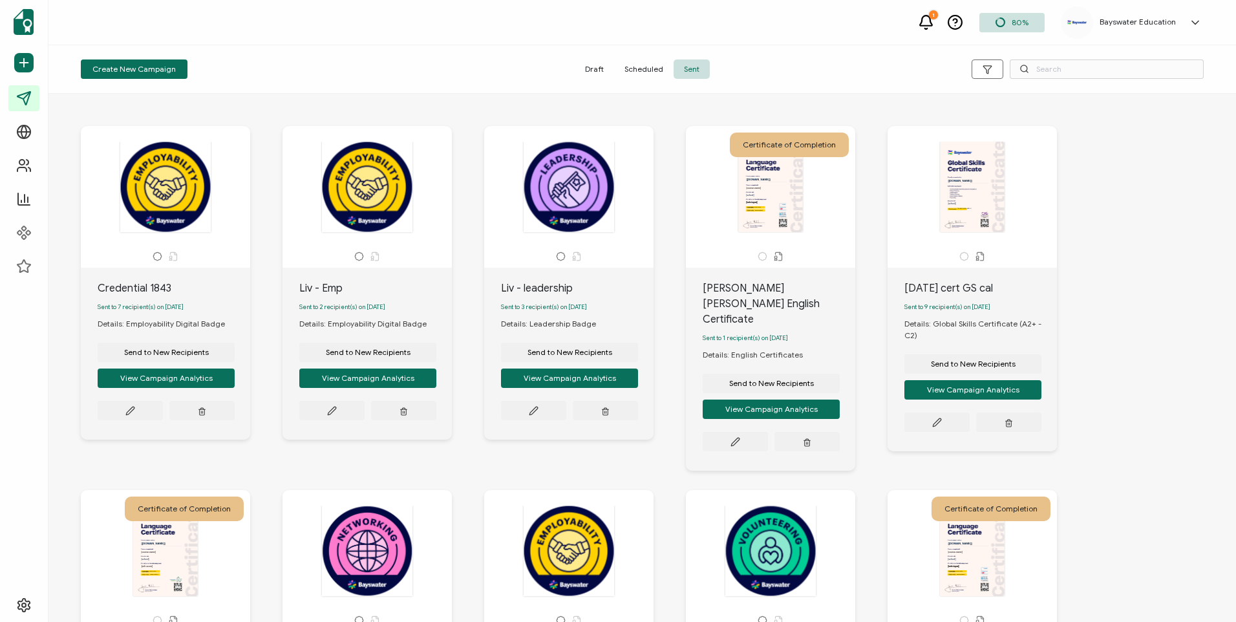
click at [646, 64] on span "Scheduled" at bounding box center [643, 68] width 59 height 19
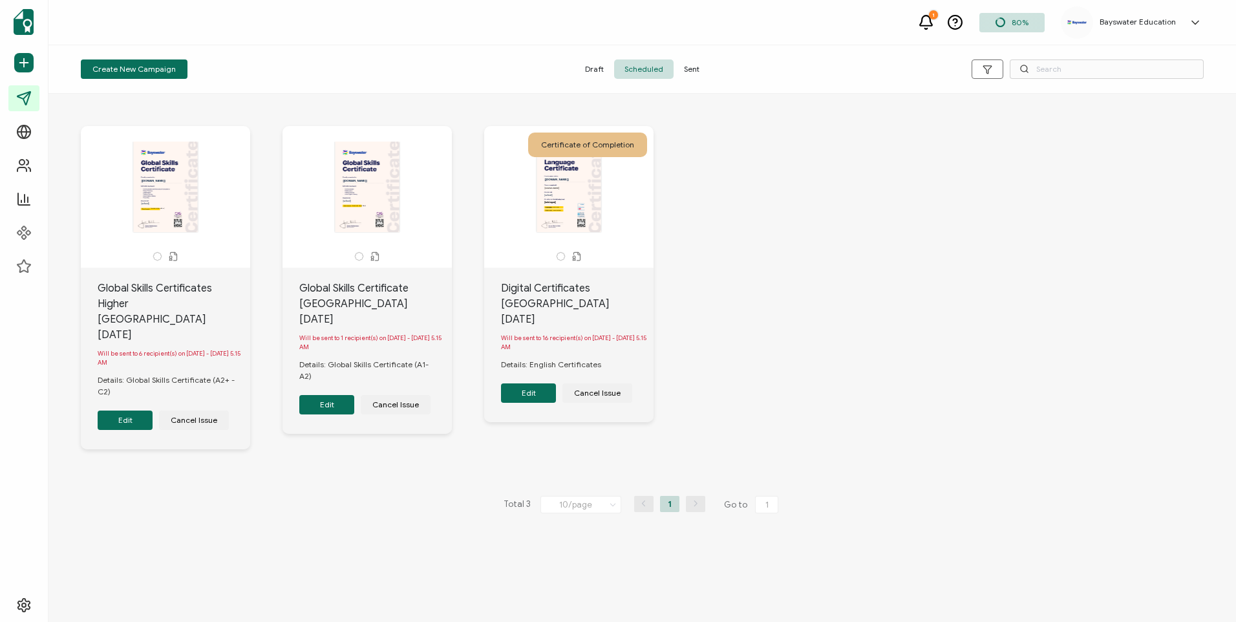
click at [275, 567] on div "The recipient’s full name, which will be automatically filled based on the info…" at bounding box center [641, 358] width 1187 height 528
